Goal: Use online tool/utility: Use online tool/utility

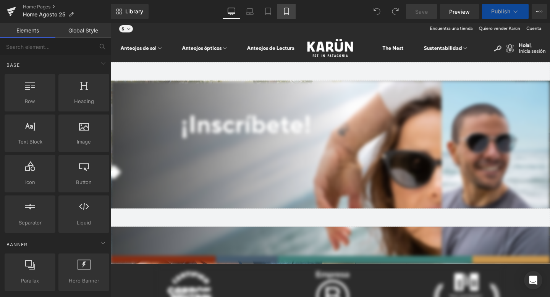
click at [288, 9] on icon at bounding box center [287, 12] width 8 height 8
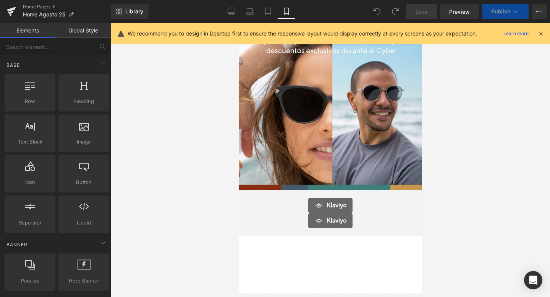
click icon
